Goal: Book appointment/travel/reservation

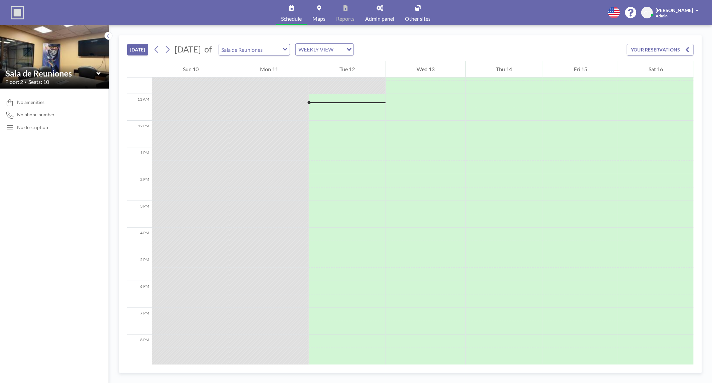
scroll to position [280, 0]
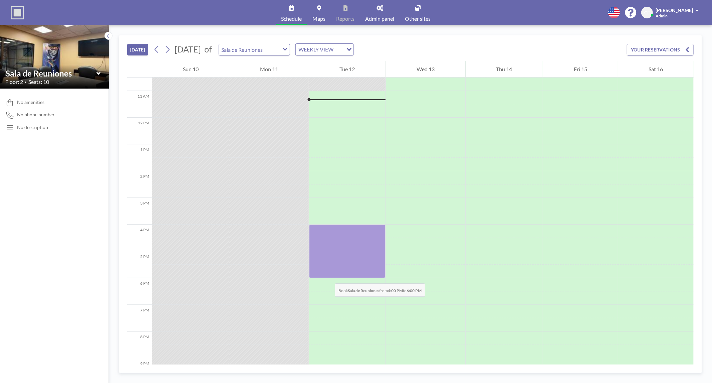
drag, startPoint x: 331, startPoint y: 232, endPoint x: 328, endPoint y: 276, distance: 44.1
click at [328, 276] on div at bounding box center [347, 250] width 76 height 53
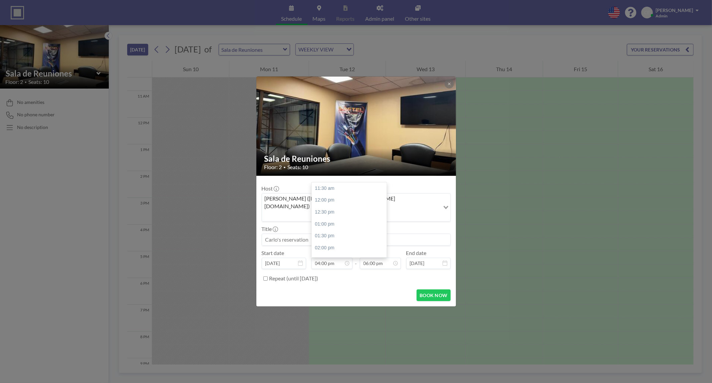
scroll to position [107, 0]
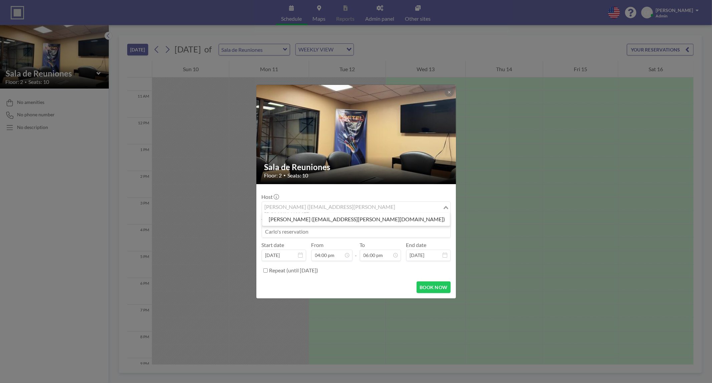
click at [324, 211] on div "[PERSON_NAME] ([EMAIL_ADDRESS][PERSON_NAME][DOMAIN_NAME])" at bounding box center [352, 207] width 181 height 10
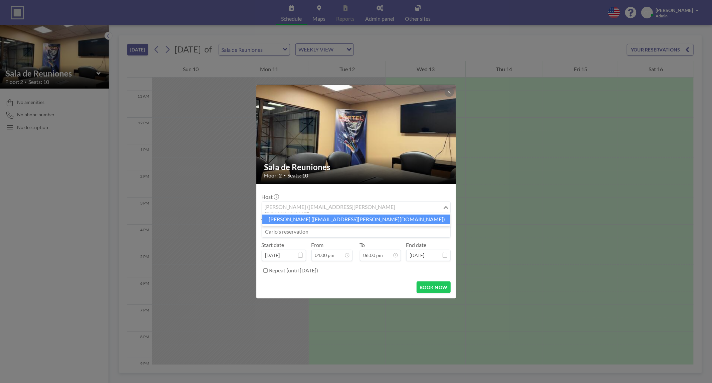
click at [316, 224] on li "[PERSON_NAME] ([EMAIL_ADDRESS][PERSON_NAME][DOMAIN_NAME])" at bounding box center [356, 219] width 188 height 10
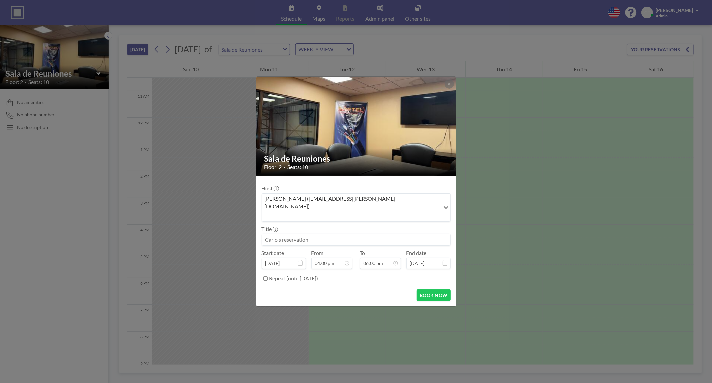
click at [310, 234] on input at bounding box center [356, 239] width 188 height 11
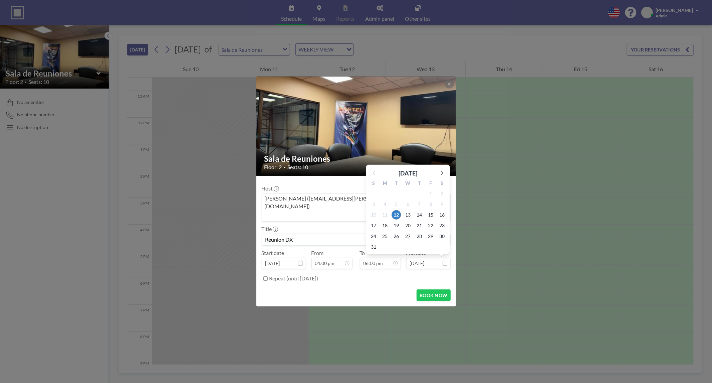
type input "Reunion DX"
click at [436, 279] on form "Host [PERSON_NAME] ([EMAIL_ADDRESS][PERSON_NAME][DOMAIN_NAME]) Loading... Title…" at bounding box center [356, 241] width 200 height 131
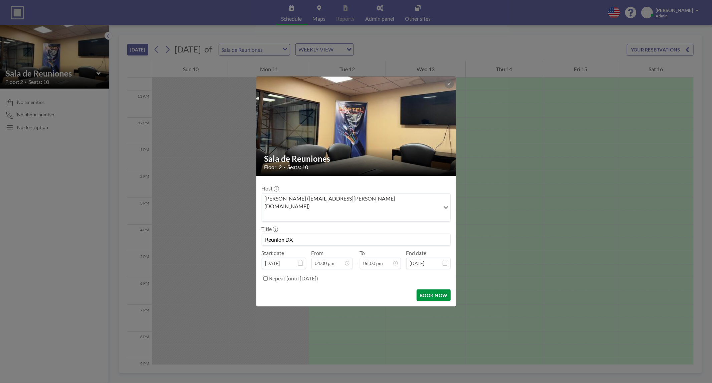
click at [433, 289] on button "BOOK NOW" at bounding box center [434, 295] width 34 height 12
